Goal: Task Accomplishment & Management: Manage account settings

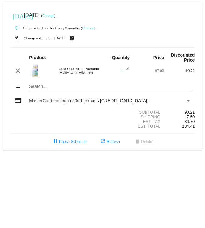
click at [46, 89] on mat-card "[DATE] [DATE] ( Change ) autorenew 1 item scheduled for Every 3 months ( Change…" at bounding box center [103, 76] width 200 height 148
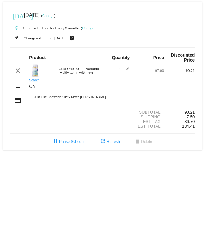
type input "C"
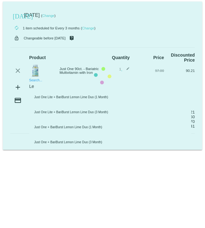
type input "L"
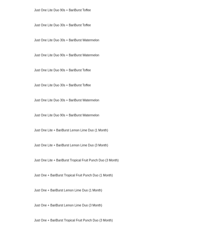
scroll to position [180, 0]
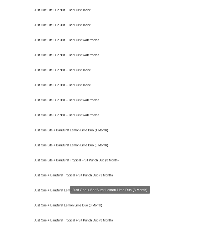
type input "Bari burst"
click at [75, 205] on div "Just One + BariBurst Lemon Lime Duo (3 Month)" at bounding box center [110, 205] width 162 height 15
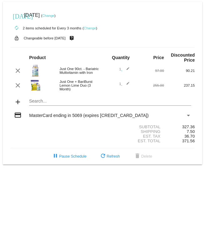
click at [47, 103] on mat-card "[DATE] [DATE] ( Change ) autorenew 2 items scheduled for Every 3 months ( Chang…" at bounding box center [103, 83] width 200 height 163
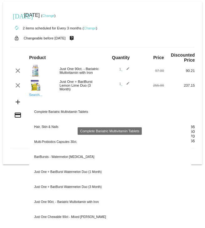
click at [81, 113] on div "Complete Bariatric Multivitamin Tablets" at bounding box center [110, 112] width 162 height 15
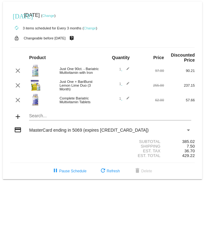
click at [21, 104] on mat-icon "clear" at bounding box center [18, 100] width 8 height 8
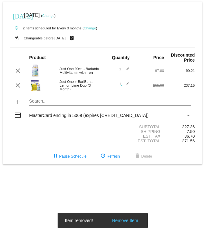
click at [79, 103] on mat-card "[DATE] [DATE] ( Change ) autorenew 2 items scheduled for Every 3 months ( Chang…" at bounding box center [103, 83] width 200 height 163
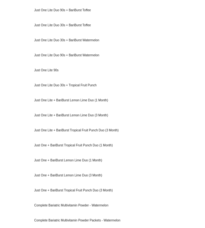
scroll to position [346, 0]
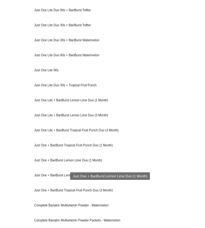
click at [83, 161] on div "Just One + BariBurst Lemon Lime Duo (1 Month)" at bounding box center [110, 160] width 162 height 15
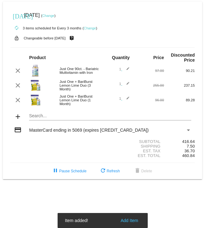
click at [55, 119] on mat-card "[DATE] [DATE] ( Change ) autorenew 3 items scheduled for Every 3 months ( Chang…" at bounding box center [103, 91] width 200 height 178
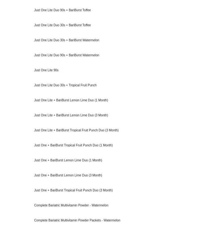
scroll to position [361, 0]
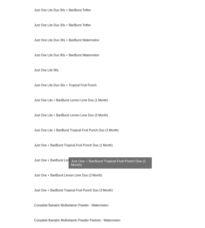
click at [95, 145] on div "Just One + BariBurst Tropical Fruit Punch Duo (1 Month)" at bounding box center [110, 145] width 162 height 15
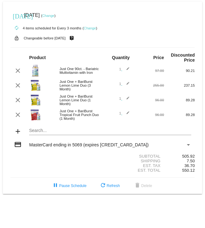
click at [21, 87] on mat-icon "clear" at bounding box center [18, 86] width 8 height 8
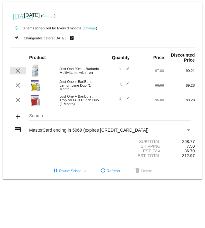
click at [19, 70] on mat-icon "clear" at bounding box center [18, 71] width 8 height 8
